Goal: Information Seeking & Learning: Learn about a topic

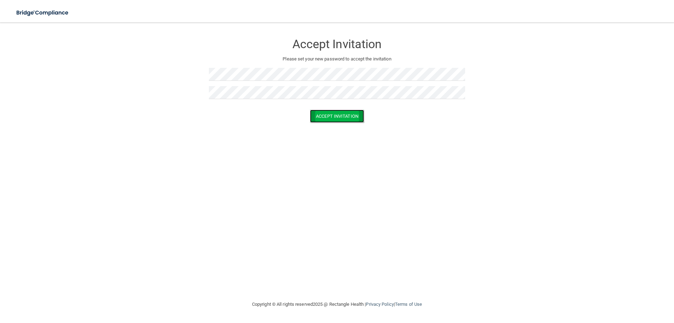
click at [344, 119] on button "Accept Invitation" at bounding box center [337, 116] width 54 height 13
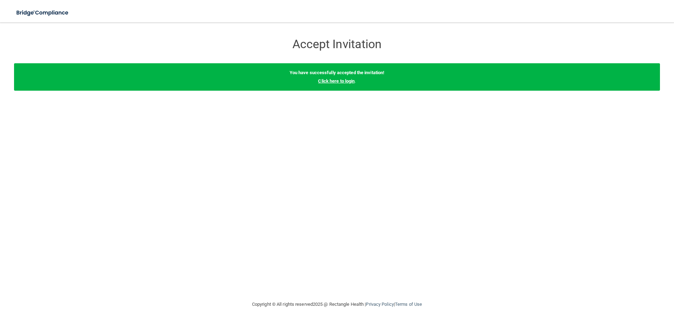
click at [324, 83] on link "Click here to login" at bounding box center [336, 80] width 37 height 5
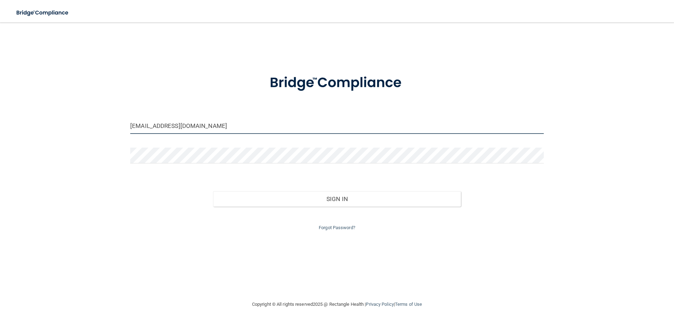
click at [309, 126] on input "[EMAIL_ADDRESS][DOMAIN_NAME]" at bounding box center [337, 126] width 414 height 16
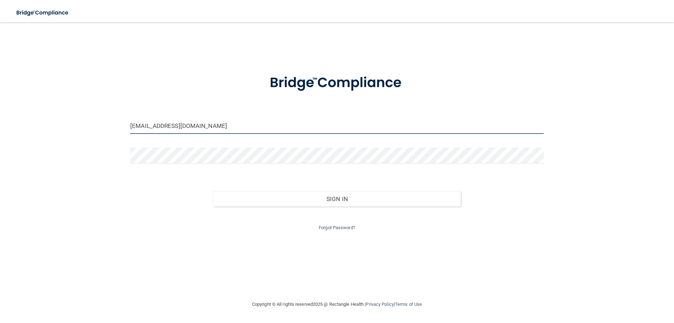
type input "[EMAIL_ADDRESS][DOMAIN_NAME]"
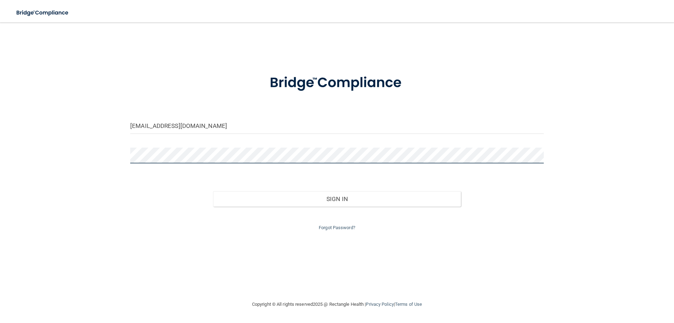
click at [213, 191] on button "Sign In" at bounding box center [337, 198] width 248 height 15
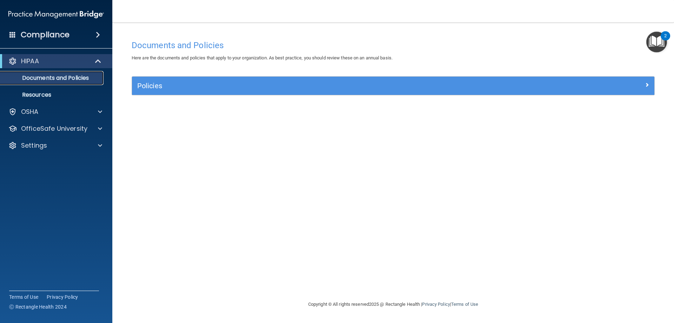
click at [81, 74] on p "Documents and Policies" at bounding box center [53, 77] width 96 height 7
click at [664, 36] on div "2" at bounding box center [665, 35] width 9 height 9
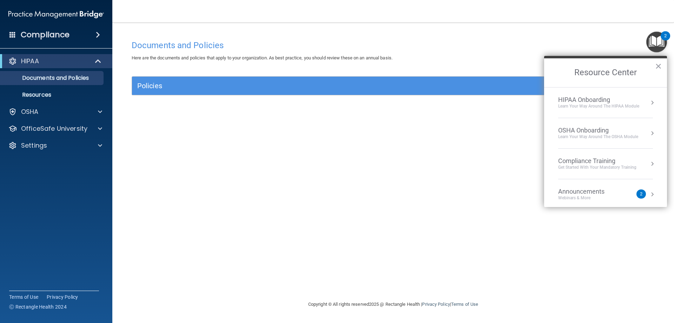
click at [598, 188] on div "Announcements" at bounding box center [589, 192] width 60 height 8
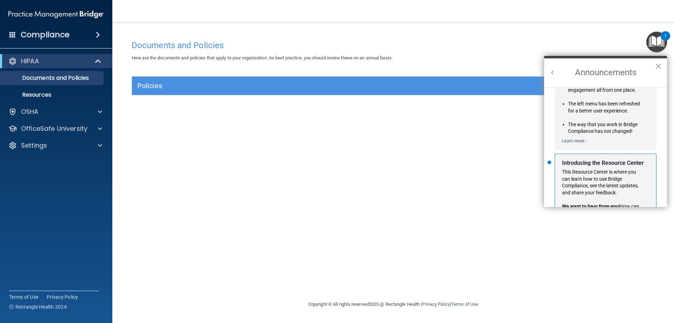
scroll to position [123, 0]
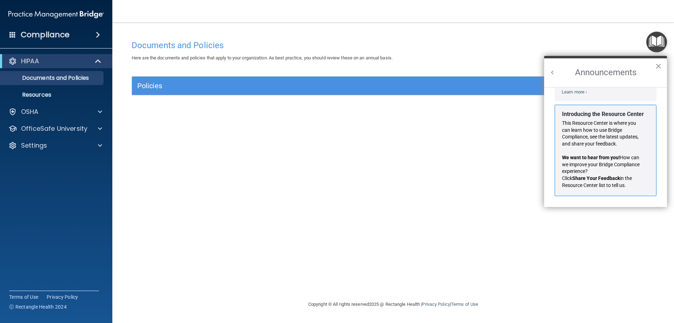
click at [552, 74] on button "Back to Resource Center Home" at bounding box center [552, 72] width 7 height 7
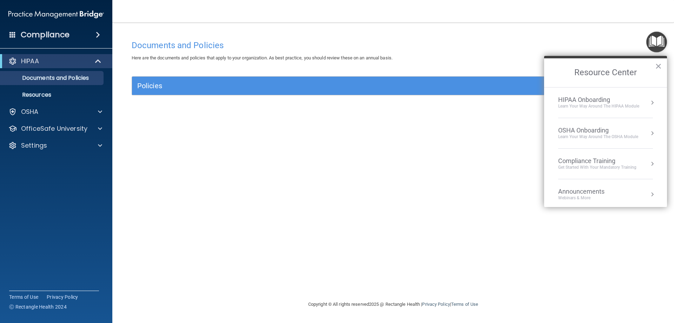
click at [585, 104] on div "Learn Your Way around the HIPAA module" at bounding box center [599, 106] width 81 height 6
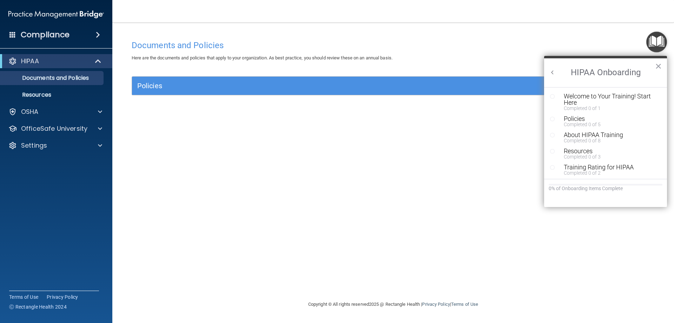
scroll to position [0, 0]
click at [612, 94] on div "Welcome to Your Training! Start Here" at bounding box center [608, 99] width 89 height 13
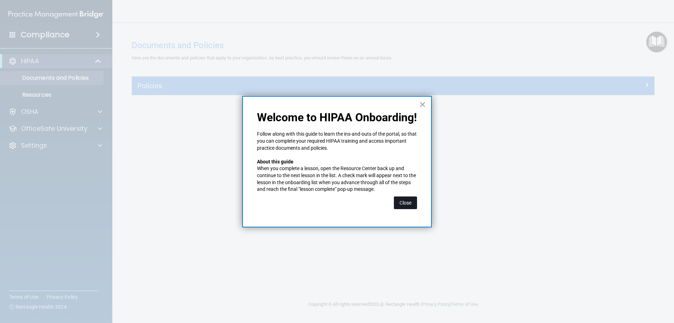
click at [405, 205] on button "Close" at bounding box center [405, 202] width 23 height 13
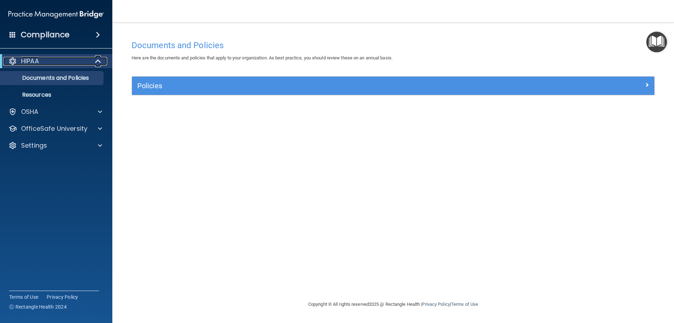
click at [45, 65] on div "HIPAA" at bounding box center [46, 61] width 87 height 8
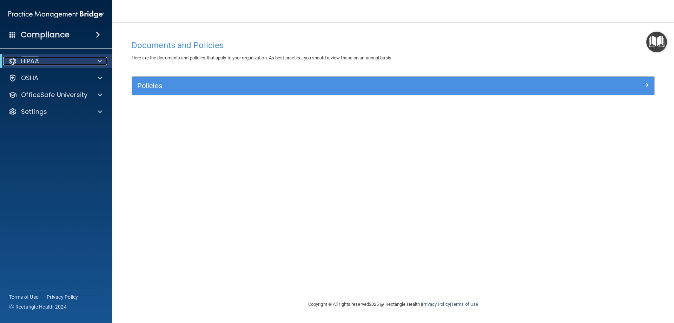
click at [45, 65] on div "HIPAA" at bounding box center [46, 61] width 87 height 8
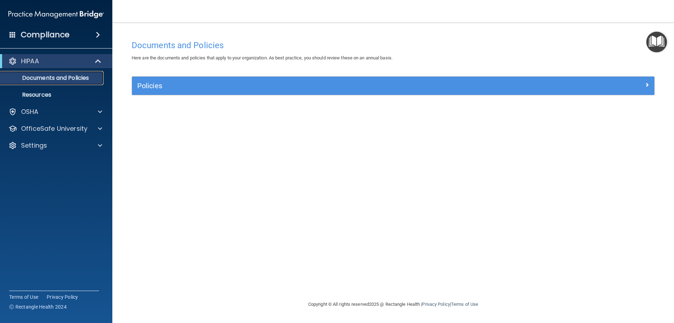
click at [40, 84] on link "Documents and Policies" at bounding box center [48, 78] width 111 height 14
click at [173, 41] on h4 "Documents and Policies" at bounding box center [393, 45] width 523 height 9
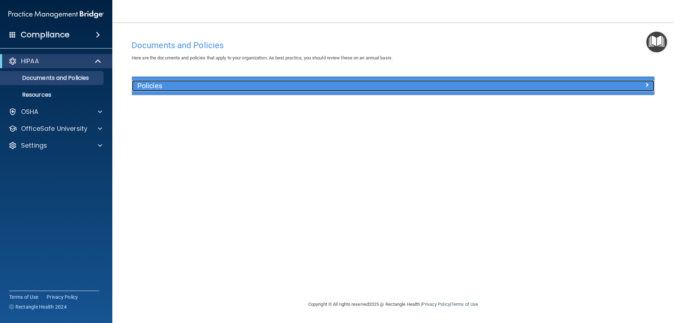
click at [167, 88] on h5 "Policies" at bounding box center [328, 86] width 382 height 8
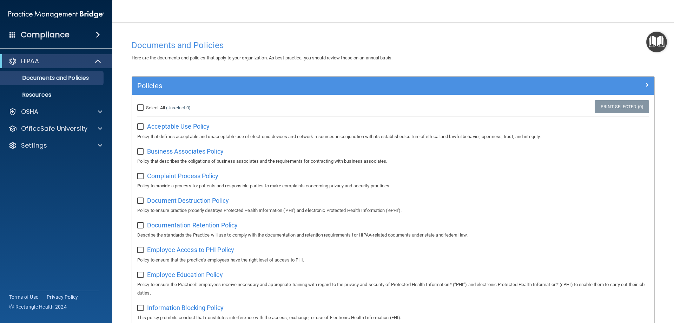
click at [491, 188] on p "Policy to provide a process for patients and responsible parties to make compla…" at bounding box center [393, 186] width 512 height 8
click at [60, 36] on h4 "Compliance" at bounding box center [45, 35] width 49 height 10
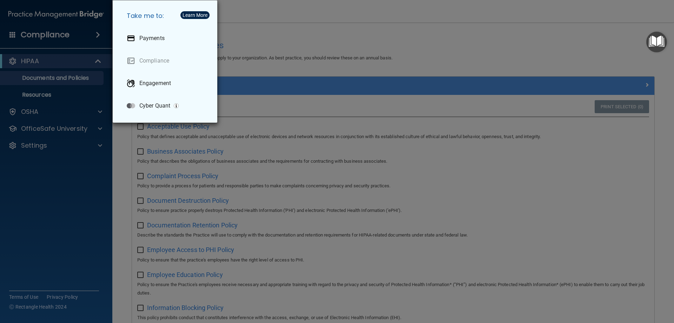
click at [304, 36] on div "Take me to: Payments Compliance Engagement Cyber Quant" at bounding box center [337, 161] width 674 height 323
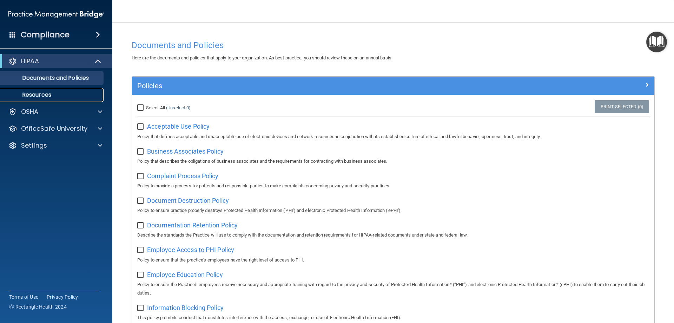
click at [52, 95] on p "Resources" at bounding box center [53, 94] width 96 height 7
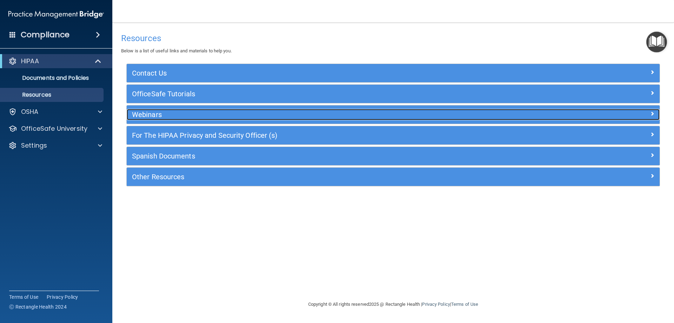
click at [151, 109] on div "Webinars" at bounding box center [327, 114] width 400 height 11
